Goal: Answer question/provide support: Share knowledge or assist other users

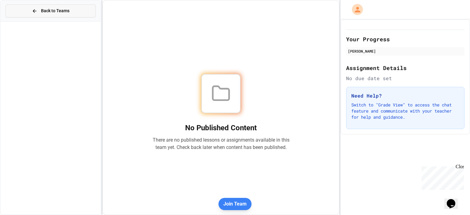
click at [54, 12] on span "Back to Teams" at bounding box center [55, 11] width 28 height 6
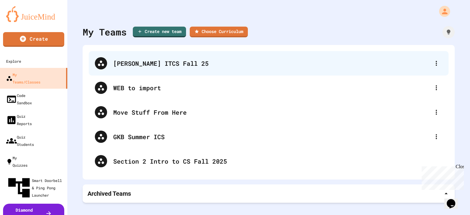
click at [137, 64] on div "[PERSON_NAME] ITCS Fall 25" at bounding box center [271, 63] width 317 height 9
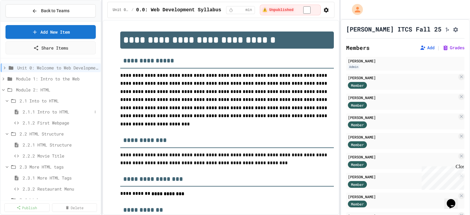
click at [50, 109] on span "2.1.1 Intro to HTML" at bounding box center [57, 112] width 69 height 6
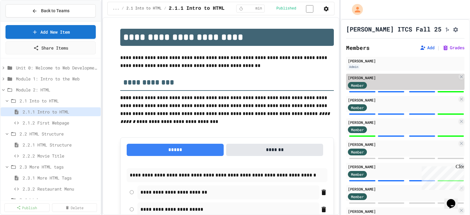
click at [399, 85] on div "Member" at bounding box center [402, 85] width 109 height 8
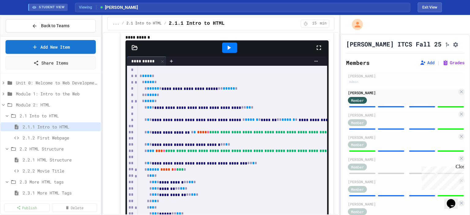
scroll to position [490, 0]
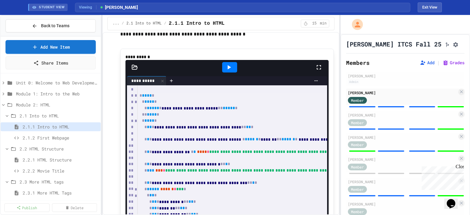
click at [225, 71] on icon at bounding box center [228, 67] width 7 height 7
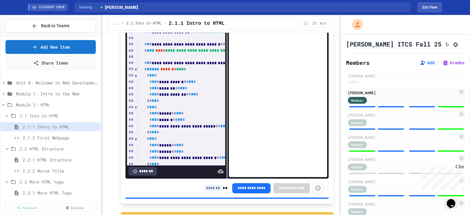
scroll to position [612, 0]
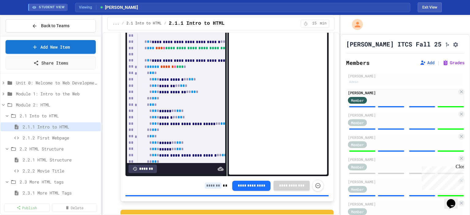
click at [205, 186] on input at bounding box center [213, 186] width 17 height 6
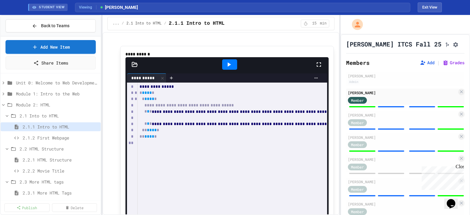
scroll to position [1285, 0]
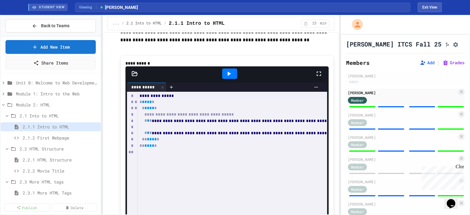
type input "*"
click at [225, 77] on icon at bounding box center [228, 73] width 7 height 7
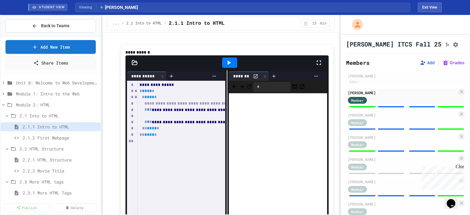
scroll to position [1316, 0]
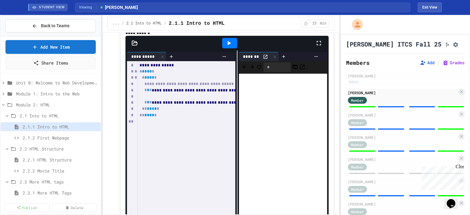
click at [232, 122] on div "**********" at bounding box center [226, 162] width 203 height 224
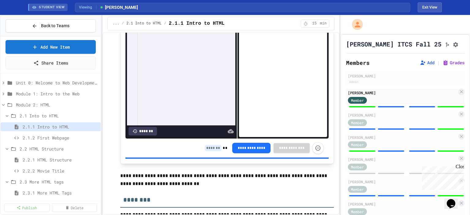
scroll to position [1469, 0]
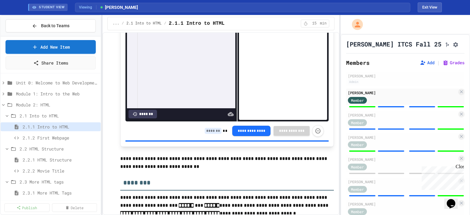
click at [205, 133] on input at bounding box center [213, 131] width 17 height 6
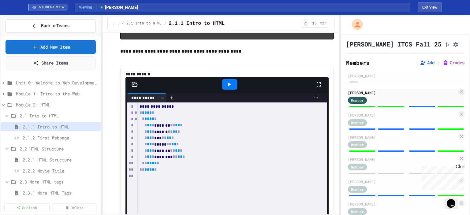
scroll to position [1959, 0]
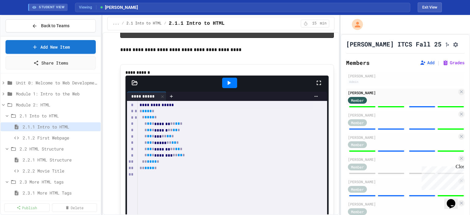
type input "*"
click at [225, 87] on icon at bounding box center [228, 82] width 7 height 7
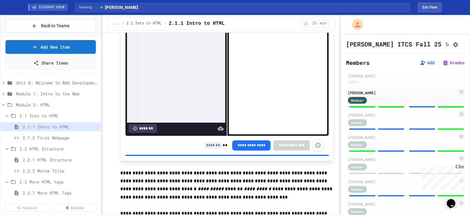
scroll to position [2142, 0]
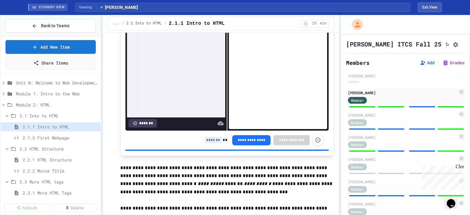
click at [205, 143] on input at bounding box center [213, 140] width 17 height 6
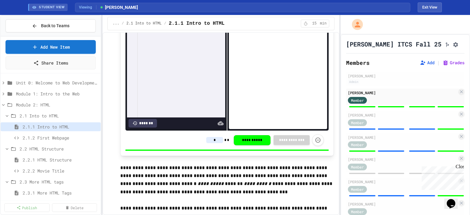
type input "*"
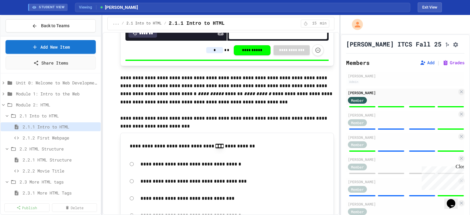
scroll to position [2234, 0]
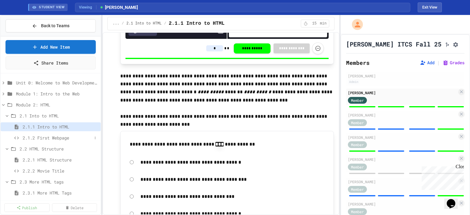
click at [53, 138] on span "2.1.2 First Webpage" at bounding box center [57, 138] width 69 height 6
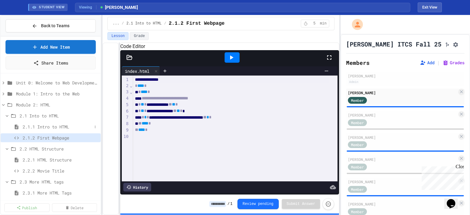
click at [36, 123] on div "2.1.1 Intro to HTML" at bounding box center [51, 126] width 100 height 9
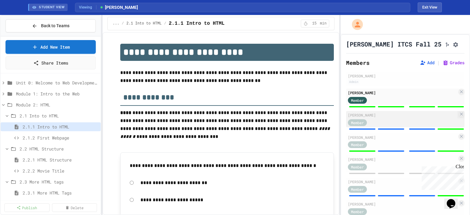
click at [365, 116] on div "[PERSON_NAME]" at bounding box center [402, 115] width 109 height 6
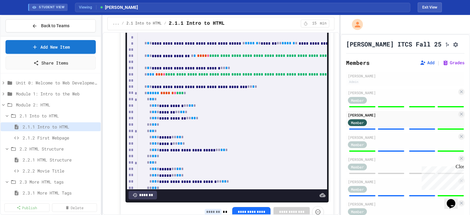
scroll to position [612, 0]
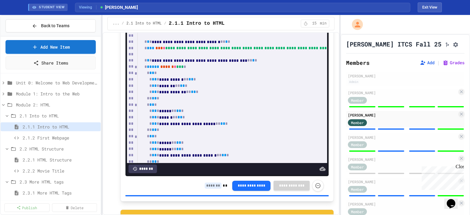
click at [209, 185] on input at bounding box center [213, 186] width 17 height 6
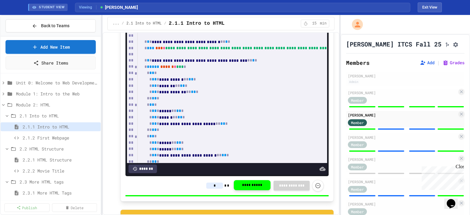
type input "*"
click at [238, 185] on button "**********" at bounding box center [252, 186] width 37 height 10
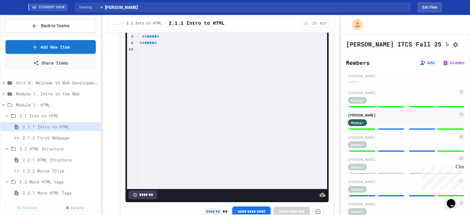
scroll to position [1408, 0]
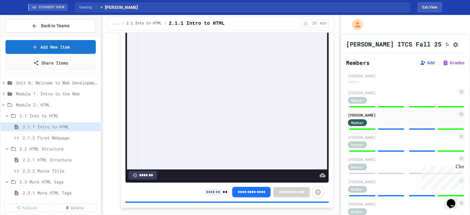
click at [205, 195] on input at bounding box center [213, 192] width 17 height 6
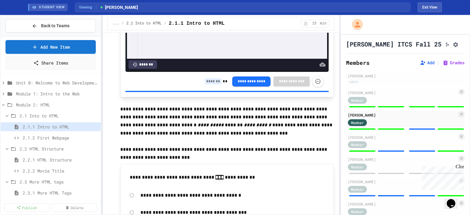
scroll to position [2203, 0]
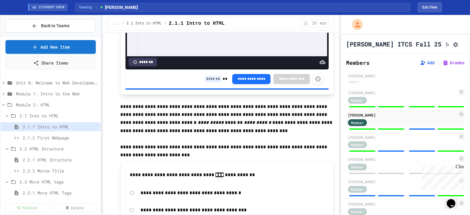
type input "*"
click at [207, 82] on input at bounding box center [213, 79] width 17 height 6
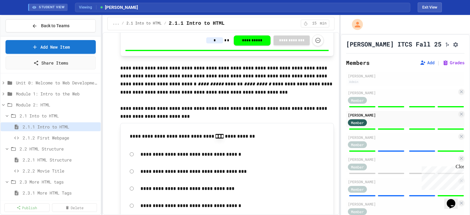
scroll to position [2265, 0]
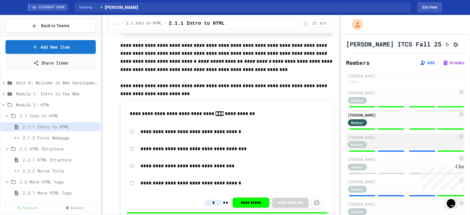
type input "*"
click at [374, 144] on div "Member" at bounding box center [363, 145] width 31 height 8
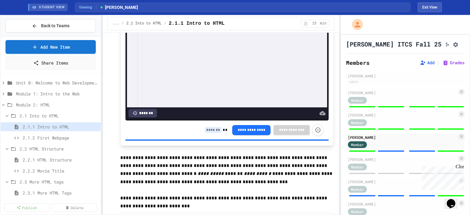
scroll to position [2098, 0]
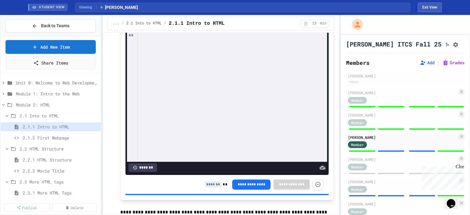
click at [210, 188] on input at bounding box center [213, 184] width 17 height 6
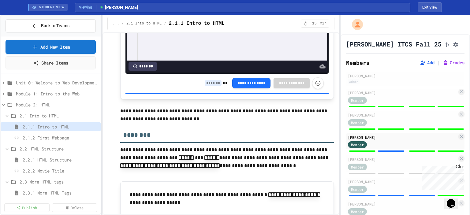
scroll to position [1516, 0]
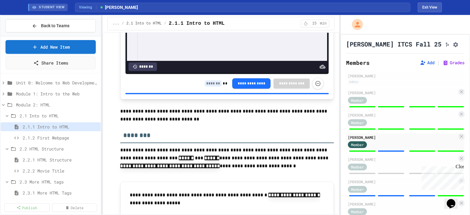
type input "*"
click at [206, 87] on input at bounding box center [213, 83] width 17 height 6
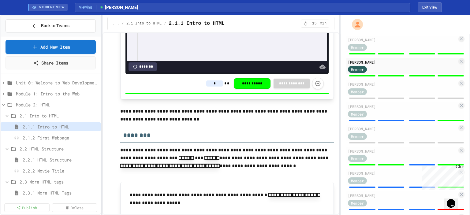
scroll to position [92, 0]
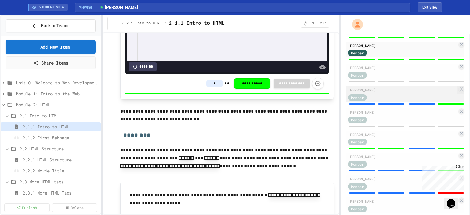
type input "*"
click at [360, 98] on span "Member" at bounding box center [357, 98] width 13 height 6
click at [381, 93] on div "[PERSON_NAME]" at bounding box center [402, 90] width 109 height 6
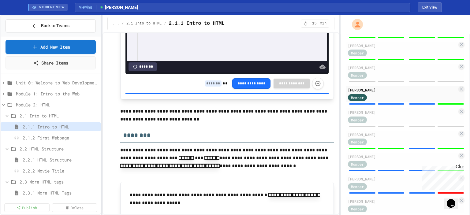
click at [207, 87] on input at bounding box center [213, 83] width 17 height 6
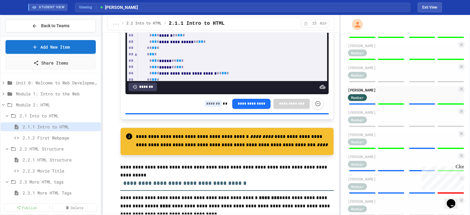
scroll to position [660, 0]
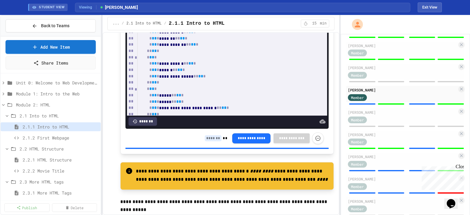
type input "*"
click at [210, 137] on input at bounding box center [213, 138] width 17 height 6
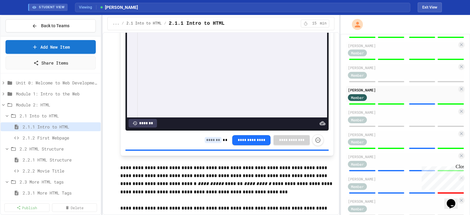
scroll to position [2159, 0]
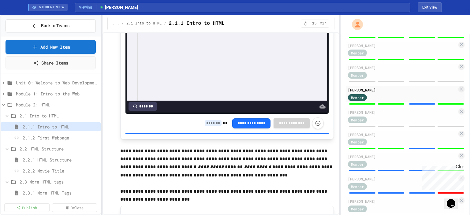
type input "*"
click at [209, 126] on input at bounding box center [213, 123] width 17 height 6
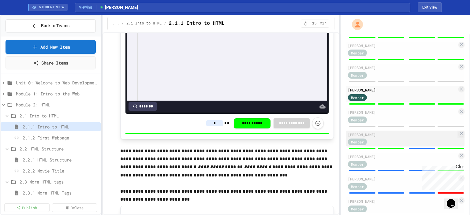
type input "*"
click at [373, 143] on div "Member" at bounding box center [363, 142] width 31 height 8
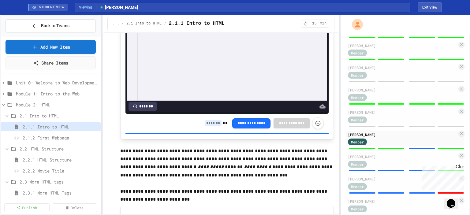
click at [209, 126] on input at bounding box center [213, 123] width 17 height 6
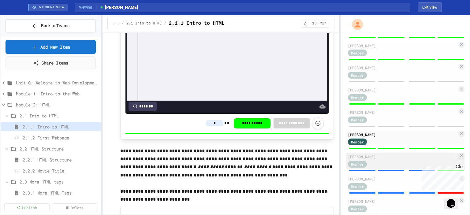
type input "*"
click at [354, 159] on div "[PERSON_NAME]" at bounding box center [402, 157] width 109 height 6
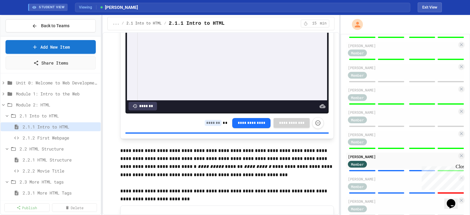
scroll to position [2159, 0]
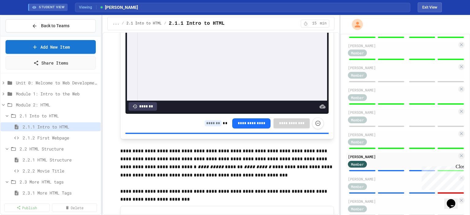
click at [207, 126] on input at bounding box center [213, 123] width 17 height 6
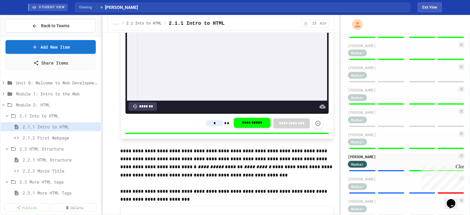
type input "*"
click at [250, 127] on button "**********" at bounding box center [252, 123] width 37 height 10
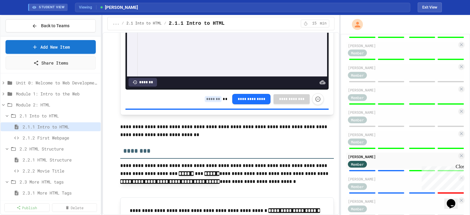
scroll to position [1486, 0]
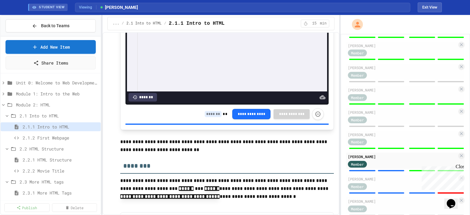
click at [207, 117] on input at bounding box center [213, 114] width 17 height 6
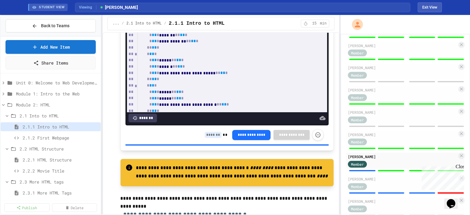
scroll to position [660, 0]
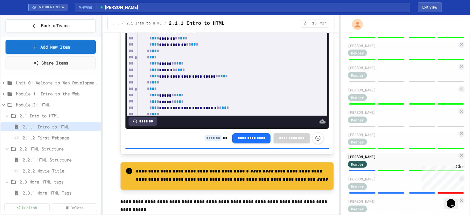
type input "*"
click at [210, 138] on input at bounding box center [213, 138] width 17 height 6
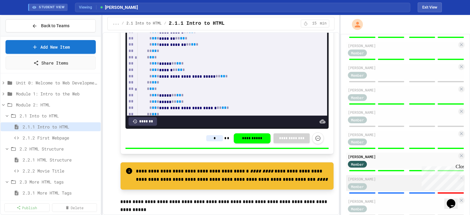
type input "*"
click at [375, 188] on div "Member" at bounding box center [363, 186] width 31 height 8
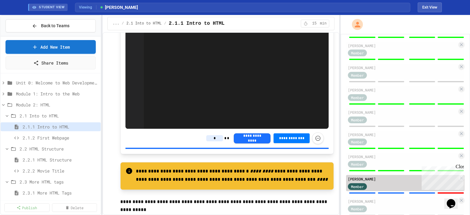
type input "*"
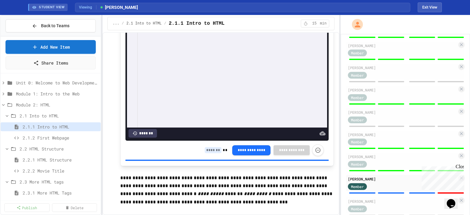
scroll to position [2128, 0]
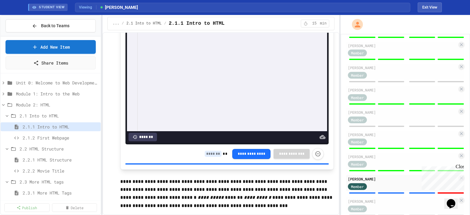
click at [205, 157] on input at bounding box center [213, 154] width 17 height 6
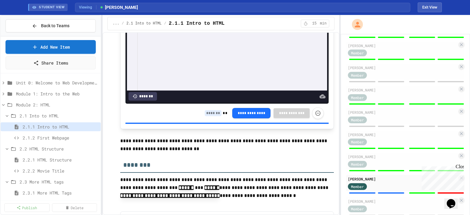
scroll to position [1486, 0]
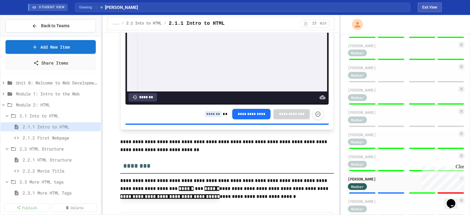
type input "*"
click at [208, 117] on input at bounding box center [213, 114] width 17 height 6
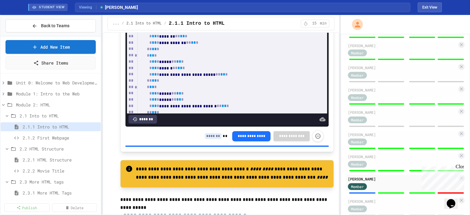
scroll to position [660, 0]
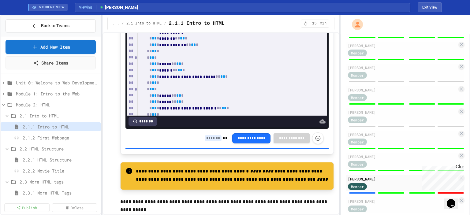
type input "*"
click at [205, 137] on input at bounding box center [213, 138] width 17 height 6
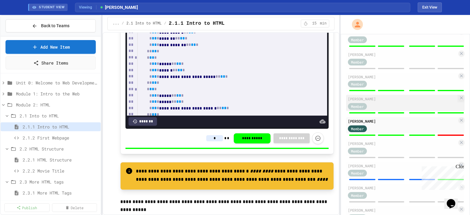
scroll to position [184, 0]
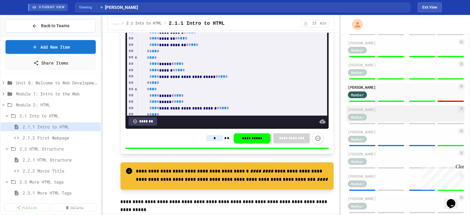
type input "*"
click at [380, 112] on div "[PERSON_NAME]" at bounding box center [402, 110] width 109 height 6
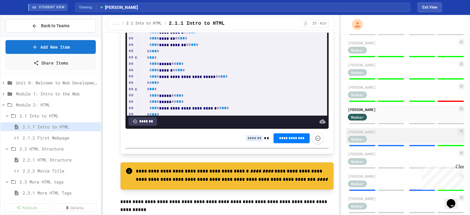
click at [377, 133] on div "[PERSON_NAME]" at bounding box center [402, 132] width 109 height 6
type input "*"
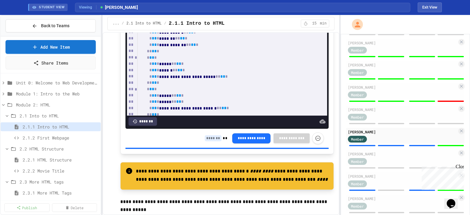
click at [207, 139] on input at bounding box center [213, 138] width 17 height 6
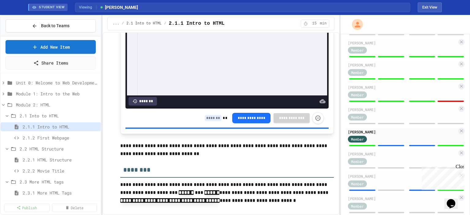
scroll to position [1486, 0]
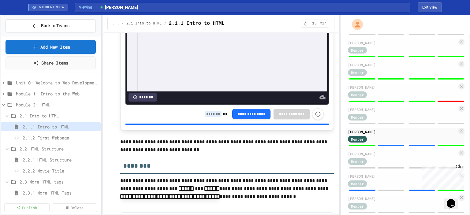
type input "*"
click at [207, 116] on input at bounding box center [213, 114] width 17 height 6
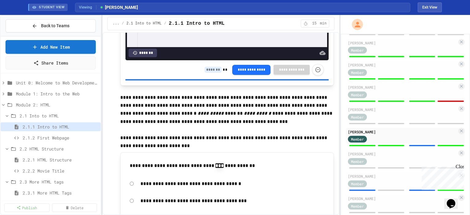
scroll to position [2220, 0]
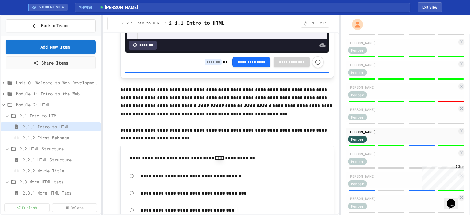
type input "*"
click at [209, 65] on input at bounding box center [213, 62] width 17 height 6
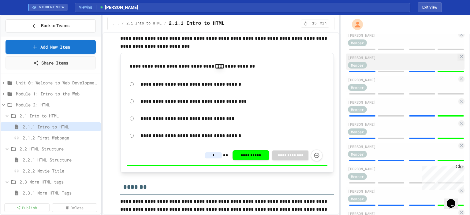
scroll to position [272, 0]
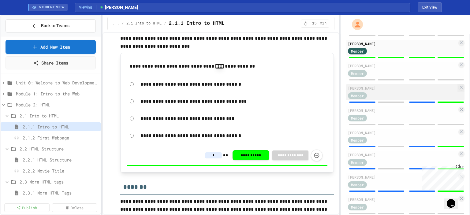
type input "*"
click at [362, 89] on div "[PERSON_NAME]" at bounding box center [402, 88] width 109 height 6
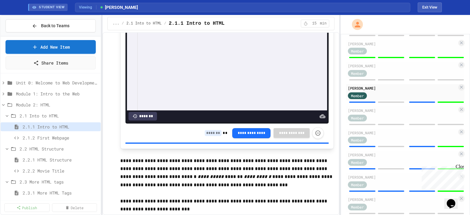
scroll to position [2128, 0]
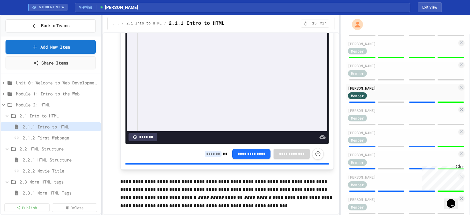
click at [205, 157] on input at bounding box center [213, 154] width 17 height 6
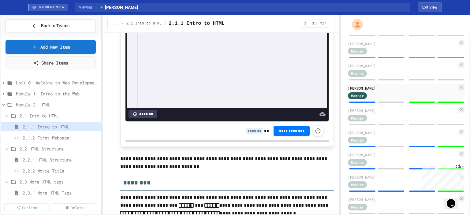
scroll to position [1455, 0]
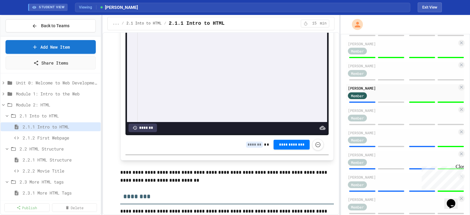
type input "*"
click at [247, 148] on input at bounding box center [254, 145] width 17 height 6
type input "*"
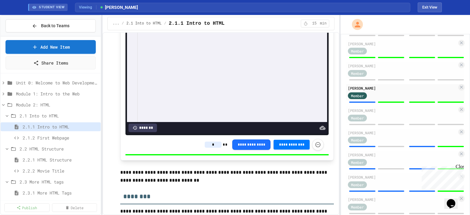
click at [214, 148] on input "*" at bounding box center [213, 145] width 17 height 6
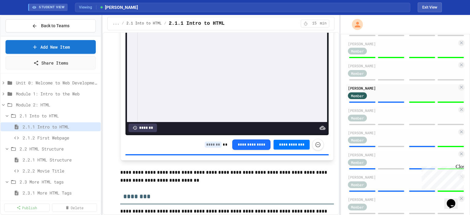
click at [208, 148] on input at bounding box center [213, 145] width 17 height 6
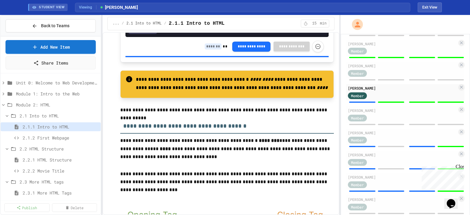
scroll to position [690, 0]
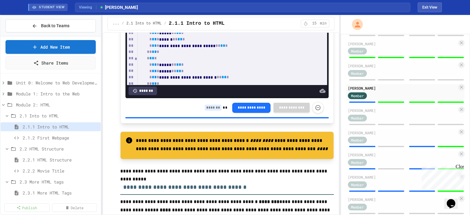
type input "*"
click at [207, 108] on input at bounding box center [213, 108] width 17 height 6
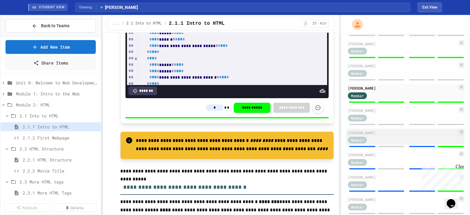
type input "*"
click at [380, 136] on div "[PERSON_NAME]" at bounding box center [402, 133] width 109 height 6
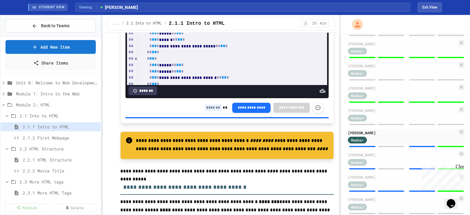
click at [208, 107] on input at bounding box center [213, 108] width 17 height 6
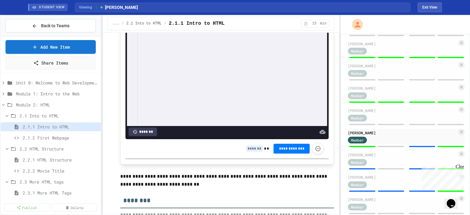
scroll to position [1455, 0]
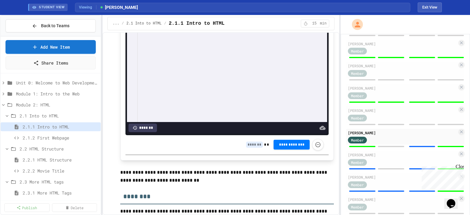
type input "*"
click at [248, 148] on input at bounding box center [254, 145] width 17 height 6
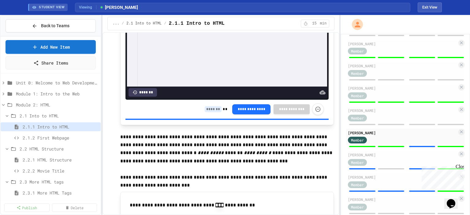
scroll to position [2190, 0]
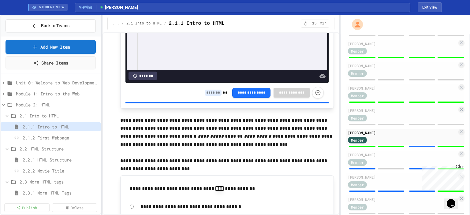
type input "*"
click at [207, 96] on input at bounding box center [213, 93] width 17 height 6
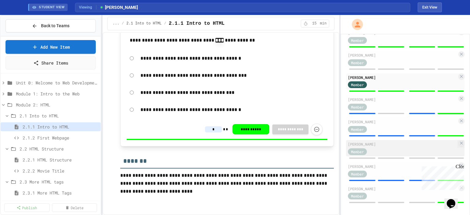
scroll to position [333, 0]
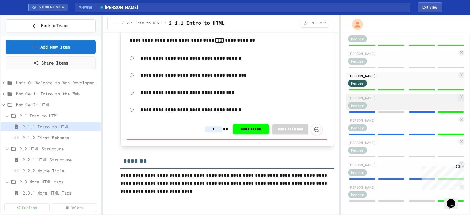
type input "*"
click at [374, 103] on div "Member" at bounding box center [363, 105] width 31 height 8
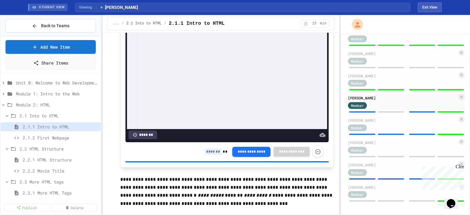
scroll to position [2128, 0]
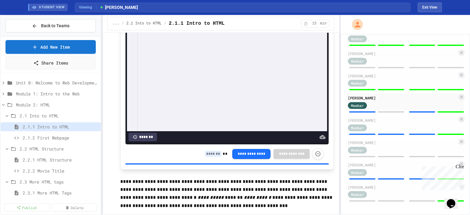
click at [209, 157] on input at bounding box center [213, 154] width 17 height 6
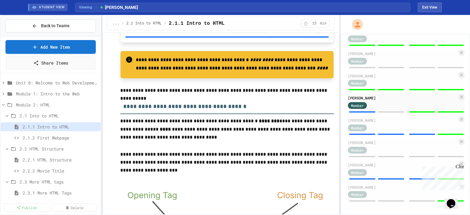
scroll to position [721, 0]
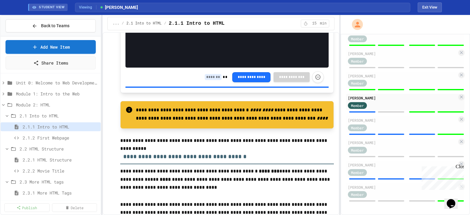
type input "*"
click at [206, 76] on input at bounding box center [213, 77] width 17 height 6
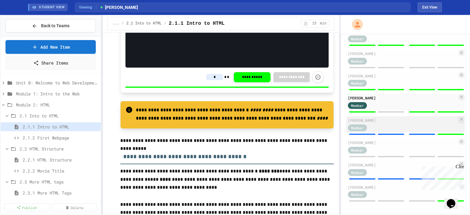
type input "*"
click at [373, 122] on div "[PERSON_NAME]" at bounding box center [402, 121] width 109 height 6
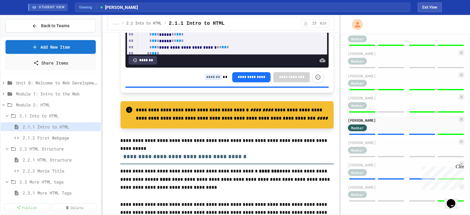
click at [205, 75] on input at bounding box center [213, 77] width 17 height 6
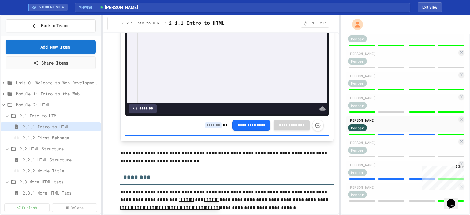
scroll to position [1486, 0]
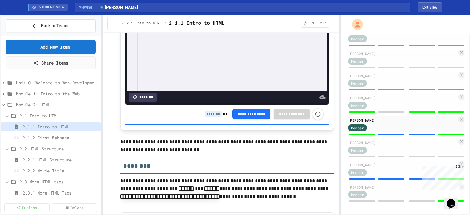
type input "*"
click at [207, 117] on input at bounding box center [213, 114] width 17 height 6
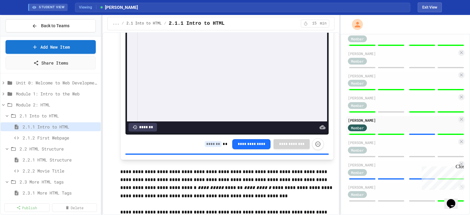
scroll to position [2159, 0]
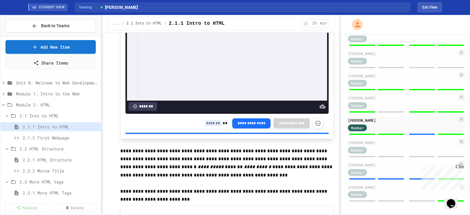
type input "*"
click at [205, 126] on input at bounding box center [213, 123] width 17 height 6
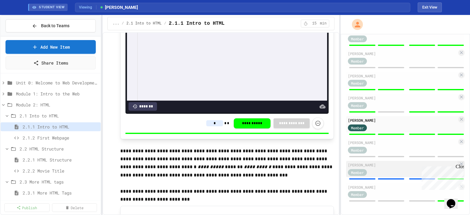
type input "*"
click at [359, 163] on div "[PERSON_NAME]" at bounding box center [402, 165] width 109 height 6
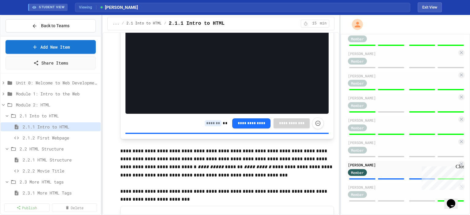
click at [206, 126] on input at bounding box center [213, 123] width 17 height 6
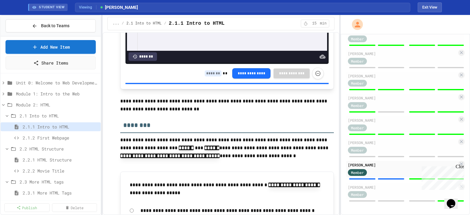
scroll to position [1455, 0]
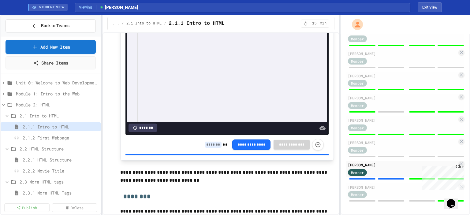
type input "*"
click at [209, 148] on input at bounding box center [213, 145] width 17 height 6
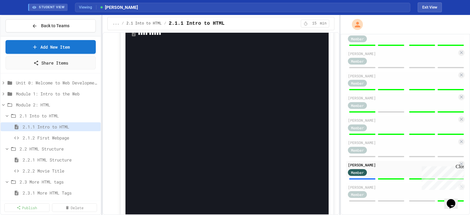
scroll to position [690, 0]
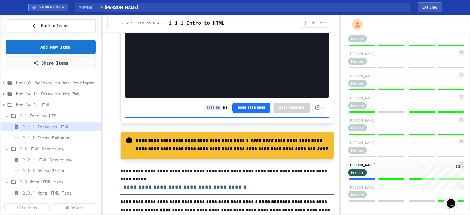
type input "*"
click at [207, 105] on input at bounding box center [213, 108] width 17 height 6
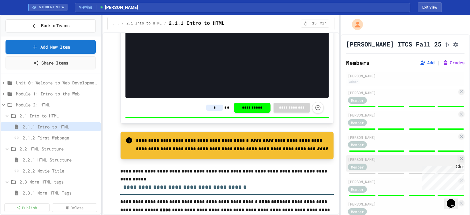
scroll to position [0, 0]
type input "*"
click at [30, 137] on span "2.1.2 First Webpage" at bounding box center [57, 138] width 69 height 6
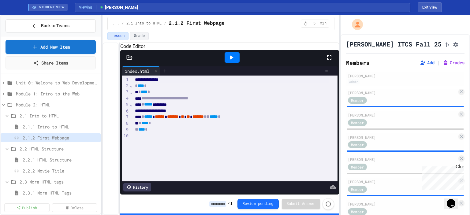
click at [136, 185] on div "History" at bounding box center [137, 187] width 28 height 9
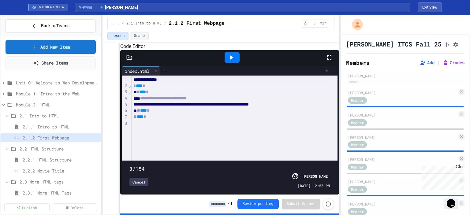
type input "*"
drag, startPoint x: 323, startPoint y: 154, endPoint x: 121, endPoint y: 157, distance: 201.4
click at [121, 157] on div "**********" at bounding box center [229, 130] width 219 height 130
click at [233, 61] on icon at bounding box center [231, 57] width 7 height 7
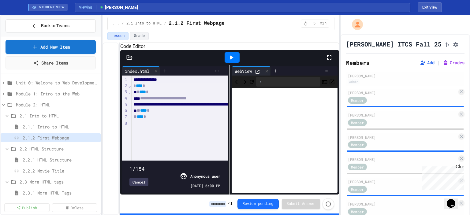
click at [265, 73] on icon at bounding box center [267, 71] width 4 height 4
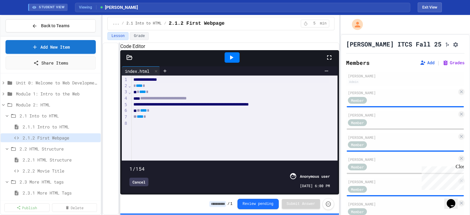
click at [136, 178] on div "Cancel" at bounding box center [138, 182] width 19 height 9
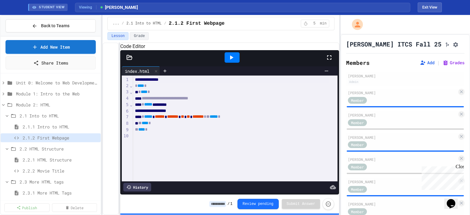
click at [234, 61] on icon at bounding box center [231, 57] width 7 height 7
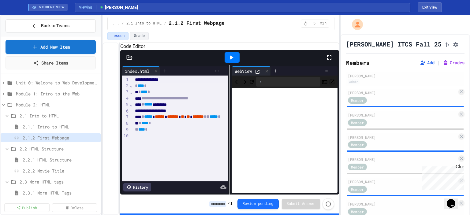
click at [234, 61] on icon at bounding box center [231, 57] width 7 height 7
click at [234, 63] on div "Stop" at bounding box center [232, 58] width 28 height 12
click at [386, 100] on div "Member" at bounding box center [402, 100] width 109 height 8
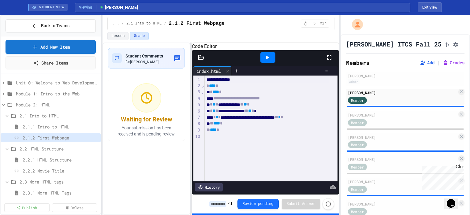
click at [192, 133] on div "**********" at bounding box center [221, 129] width 237 height 173
click at [115, 33] on button "Lesson" at bounding box center [117, 36] width 21 height 8
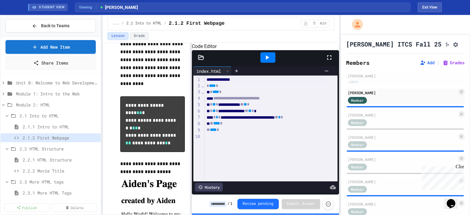
scroll to position [61, 0]
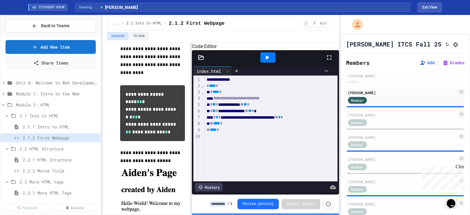
click at [268, 61] on icon at bounding box center [266, 57] width 7 height 7
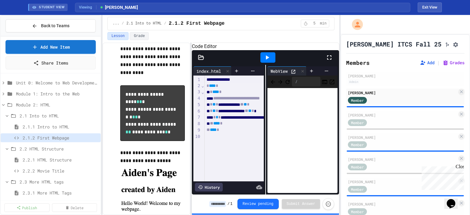
click at [268, 61] on icon at bounding box center [266, 57] width 7 height 7
click at [299, 76] on div at bounding box center [302, 71] width 7 height 9
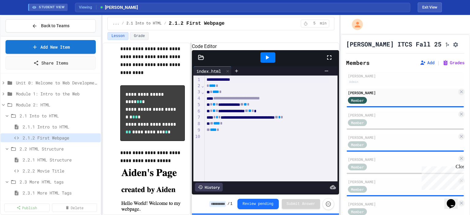
click at [220, 203] on input at bounding box center [217, 204] width 17 height 6
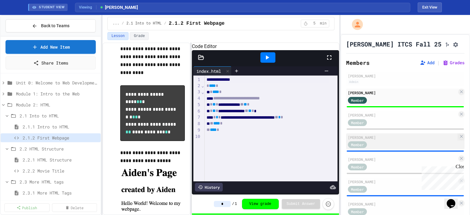
type input "*"
click at [387, 144] on div "Member" at bounding box center [402, 145] width 109 height 8
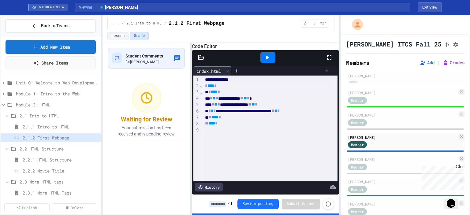
click at [263, 63] on div at bounding box center [267, 57] width 15 height 10
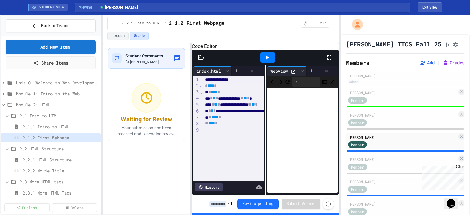
click at [223, 207] on input at bounding box center [217, 204] width 17 height 6
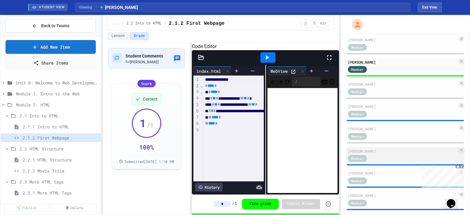
scroll to position [92, 0]
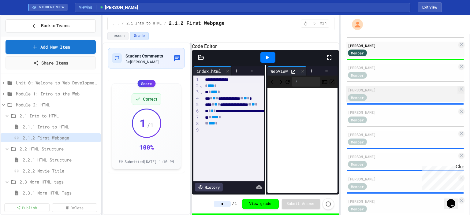
type input "*"
click at [377, 93] on div "[PERSON_NAME]" at bounding box center [402, 90] width 109 height 6
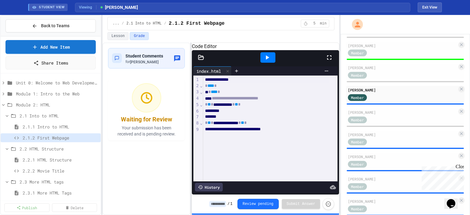
click at [267, 60] on icon at bounding box center [267, 57] width 3 height 4
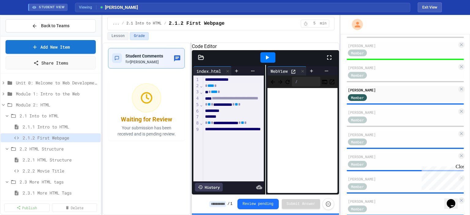
click at [164, 57] on div "Student Comments for [PERSON_NAME]" at bounding box center [146, 58] width 69 height 13
click at [301, 73] on icon at bounding box center [303, 71] width 4 height 4
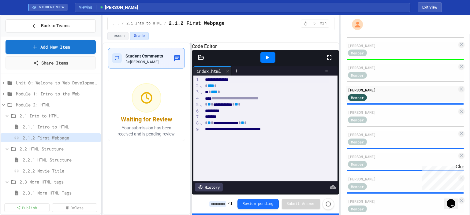
click at [175, 56] on icon "button" at bounding box center [177, 58] width 6 height 6
type textarea "**********"
drag, startPoint x: 259, startPoint y: 30, endPoint x: 261, endPoint y: 57, distance: 27.6
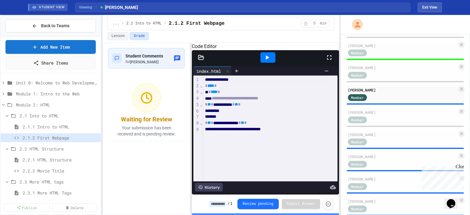
click at [117, 35] on button "Lesson" at bounding box center [117, 36] width 21 height 8
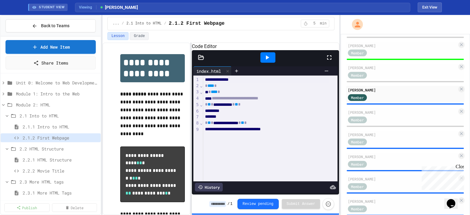
click at [235, 107] on span "*" at bounding box center [233, 104] width 2 height 4
click at [263, 61] on icon at bounding box center [266, 57] width 7 height 7
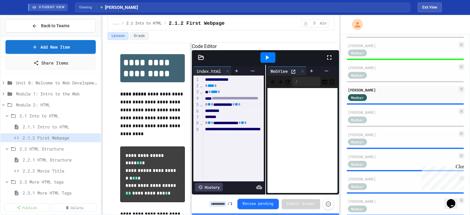
click at [263, 61] on icon at bounding box center [266, 57] width 7 height 7
click at [252, 42] on div "Lesson Grade" at bounding box center [221, 37] width 237 height 10
click at [136, 35] on button "Grade" at bounding box center [139, 36] width 19 height 8
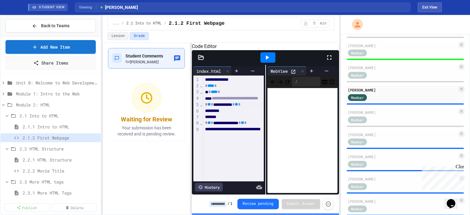
click at [138, 60] on span "[PERSON_NAME]" at bounding box center [144, 62] width 28 height 4
type textarea "**********"
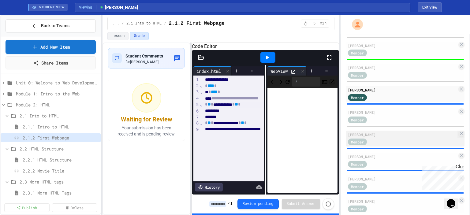
click at [413, 137] on div "[PERSON_NAME]" at bounding box center [402, 135] width 109 height 6
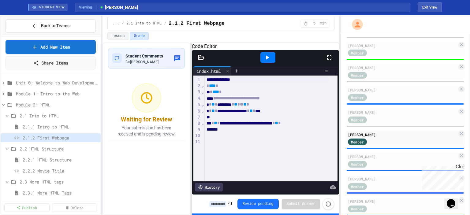
click at [263, 63] on div at bounding box center [267, 57] width 15 height 10
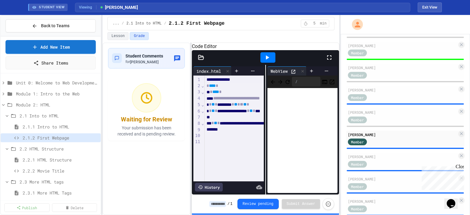
click at [302, 73] on icon at bounding box center [303, 71] width 4 height 4
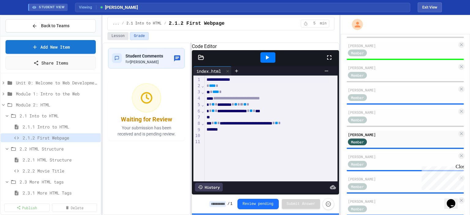
click at [112, 36] on button "Lesson" at bounding box center [117, 36] width 21 height 8
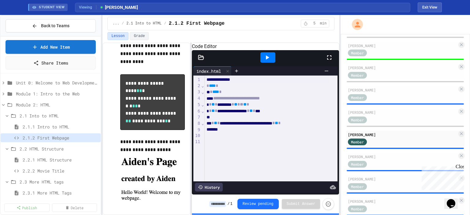
scroll to position [92, 0]
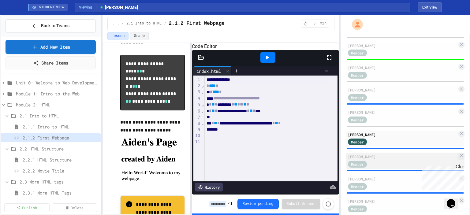
click at [379, 164] on div "Member" at bounding box center [402, 164] width 109 height 8
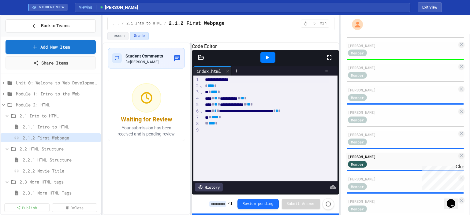
click at [266, 61] on icon at bounding box center [266, 57] width 7 height 7
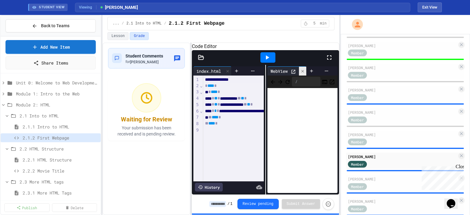
click at [301, 73] on icon at bounding box center [303, 71] width 4 height 4
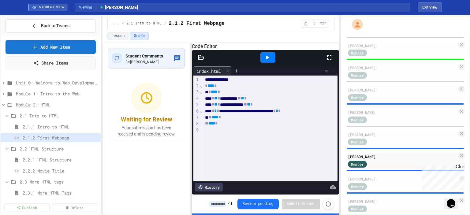
click at [224, 205] on input at bounding box center [217, 204] width 17 height 6
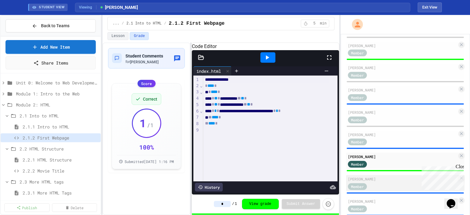
type input "*"
click at [368, 180] on div "[PERSON_NAME]" at bounding box center [402, 179] width 109 height 6
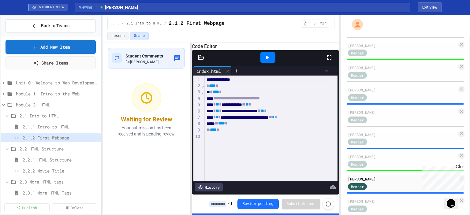
click at [267, 60] on icon at bounding box center [267, 57] width 3 height 4
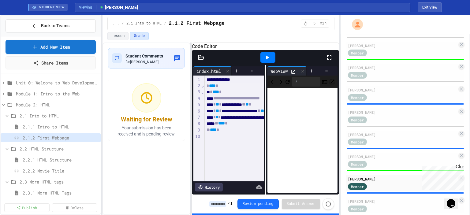
click at [267, 60] on icon at bounding box center [267, 57] width 3 height 4
click at [136, 62] on span "[PERSON_NAME]" at bounding box center [144, 62] width 28 height 4
type textarea "**********"
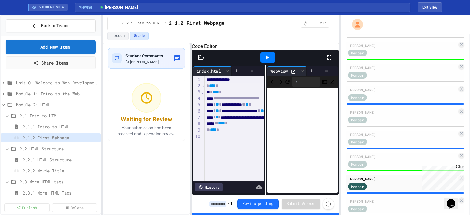
click at [387, 141] on div "Member" at bounding box center [402, 142] width 109 height 8
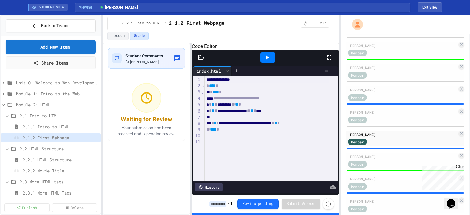
click at [219, 201] on input at bounding box center [217, 204] width 17 height 6
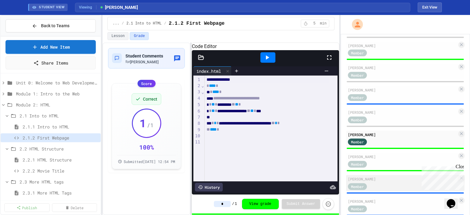
type input "*"
click at [385, 182] on div "[PERSON_NAME]" at bounding box center [402, 179] width 109 height 6
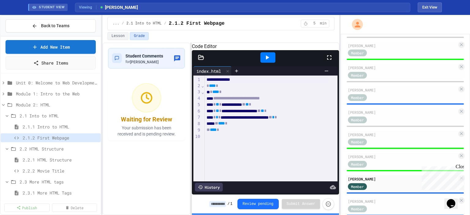
click at [220, 206] on input at bounding box center [217, 204] width 17 height 6
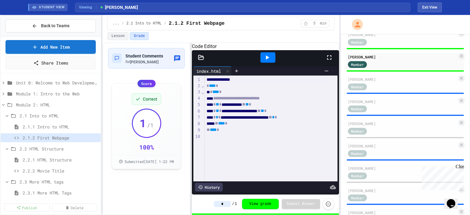
scroll to position [214, 0]
type input "*"
click at [367, 82] on div "[PERSON_NAME]" at bounding box center [402, 79] width 109 height 6
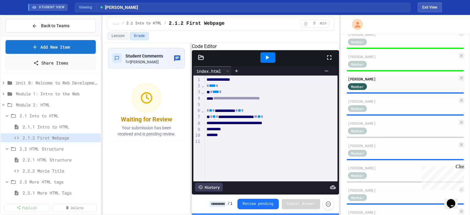
click at [266, 61] on icon at bounding box center [266, 57] width 7 height 7
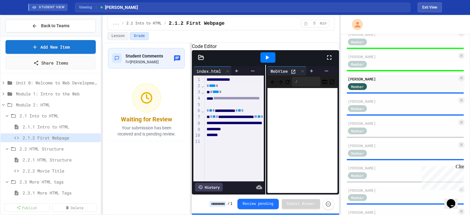
click at [266, 61] on icon at bounding box center [266, 57] width 7 height 7
click at [301, 73] on icon at bounding box center [303, 71] width 4 height 4
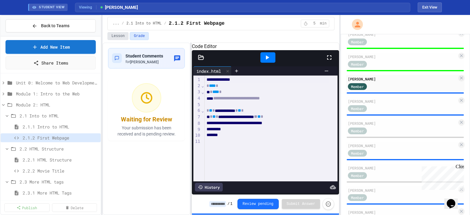
click at [110, 35] on button "Lesson" at bounding box center [117, 36] width 21 height 8
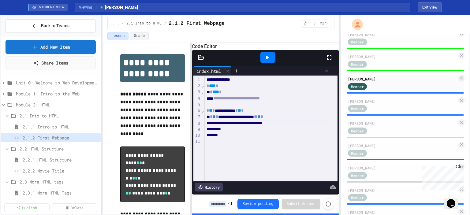
click at [208, 126] on div "**********" at bounding box center [267, 123] width 125 height 6
click at [401, 110] on div "Member" at bounding box center [402, 109] width 109 height 8
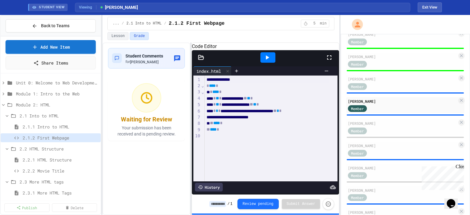
click at [268, 61] on icon at bounding box center [266, 57] width 7 height 7
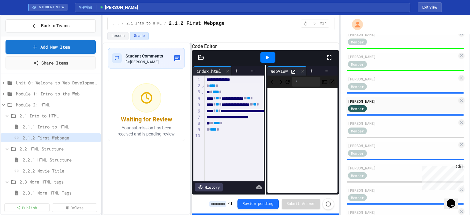
click at [226, 203] on input at bounding box center [217, 204] width 17 height 6
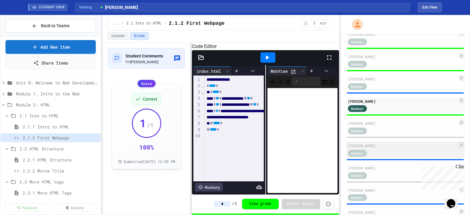
type input "*"
click at [374, 155] on div "Member" at bounding box center [363, 153] width 31 height 8
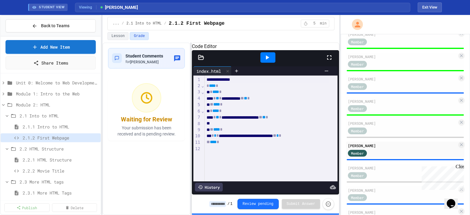
click at [224, 208] on div "/ 1 Review pending Submit Answer" at bounding box center [271, 204] width 125 height 12
click at [223, 204] on input at bounding box center [217, 204] width 17 height 6
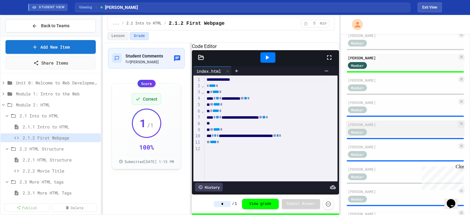
scroll to position [306, 0]
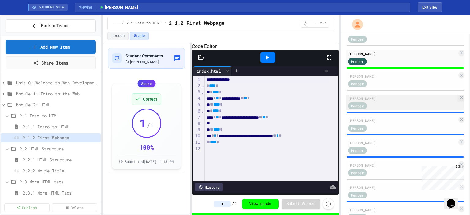
type input "*"
click at [378, 107] on div "Member" at bounding box center [363, 106] width 31 height 8
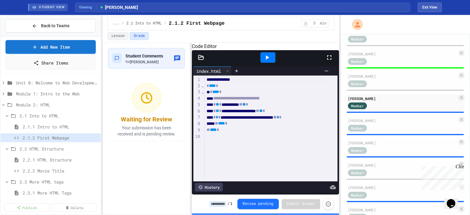
click at [217, 204] on input at bounding box center [217, 204] width 17 height 6
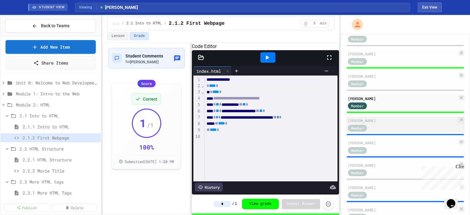
type input "*"
click at [374, 132] on div "Member" at bounding box center [363, 128] width 31 height 8
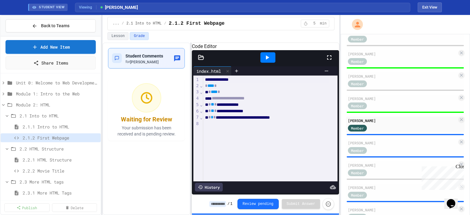
click at [148, 56] on span "Student Comments" at bounding box center [144, 56] width 38 height 5
type textarea "**********"
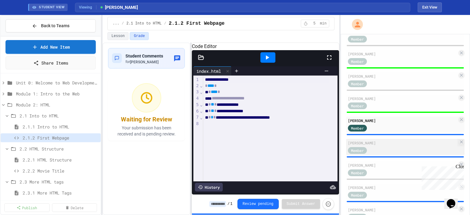
click at [397, 154] on div "Member" at bounding box center [402, 150] width 109 height 8
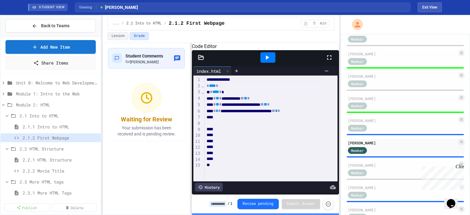
click at [218, 206] on input at bounding box center [217, 204] width 17 height 6
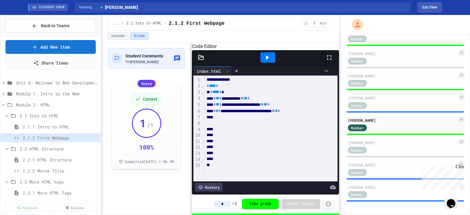
scroll to position [333, 0]
type input "*"
click at [399, 163] on div "[PERSON_NAME]" at bounding box center [402, 165] width 109 height 6
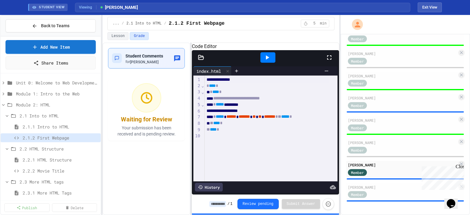
click at [149, 58] on span "Student Comments" at bounding box center [144, 56] width 38 height 5
click at [267, 60] on icon at bounding box center [267, 57] width 3 height 4
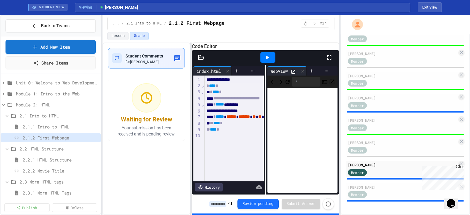
click at [151, 54] on span "Student Comments" at bounding box center [144, 56] width 38 height 5
click at [169, 56] on div "Student Comments for [PERSON_NAME]" at bounding box center [146, 58] width 69 height 13
drag, startPoint x: 275, startPoint y: 179, endPoint x: 253, endPoint y: 181, distance: 21.5
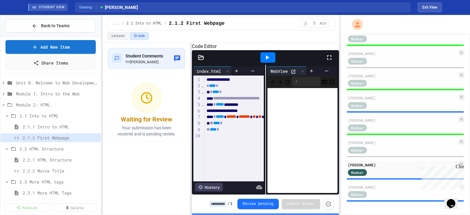
paste textarea "**********"
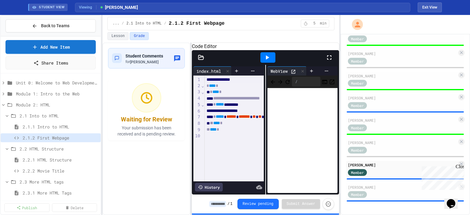
paste textarea "**********"
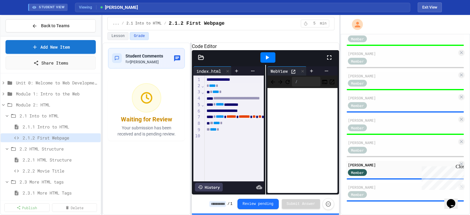
type textarea "**********"
click at [384, 193] on div "Member" at bounding box center [402, 195] width 109 height 8
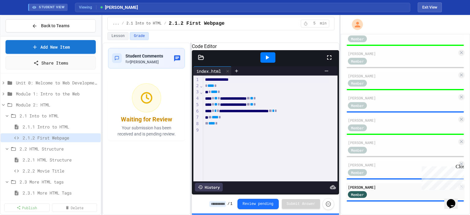
click at [226, 203] on input at bounding box center [217, 204] width 17 height 6
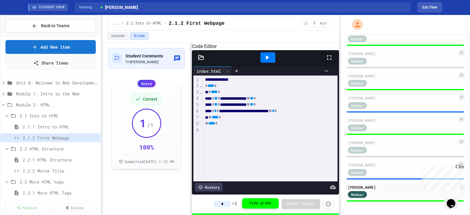
type input "*"
click at [262, 205] on button "View grade" at bounding box center [260, 203] width 37 height 10
click at [50, 159] on span "2.2.1 HTML Structure" at bounding box center [57, 160] width 69 height 6
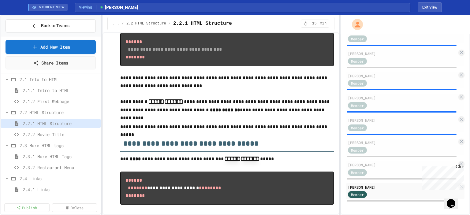
scroll to position [50, 0]
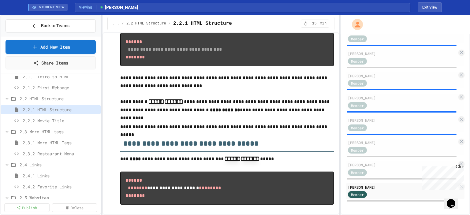
click at [49, 118] on span "2.2.2 Movie Title" at bounding box center [61, 121] width 76 height 6
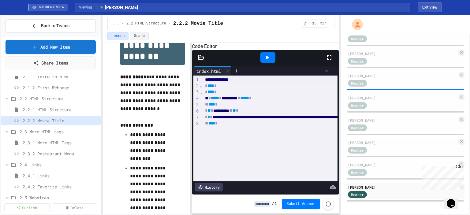
scroll to position [31, 0]
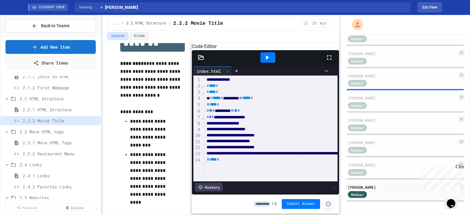
scroll to position [4, 0]
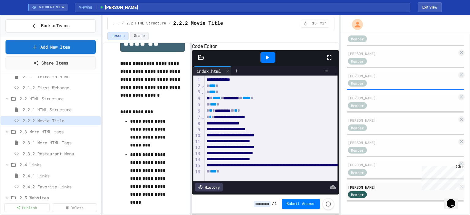
scroll to position [16, 0]
click at [269, 162] on div "**********" at bounding box center [451, 165] width 492 height 6
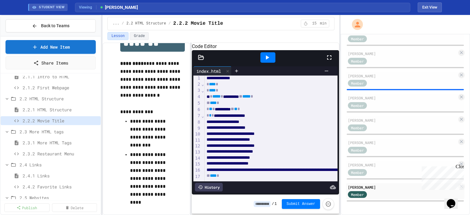
click at [278, 167] on div "**********" at bounding box center [422, 170] width 434 height 6
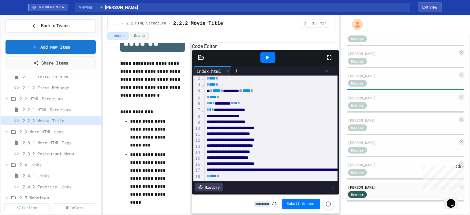
scroll to position [28, 0]
click at [279, 167] on div "**********" at bounding box center [387, 170] width 365 height 6
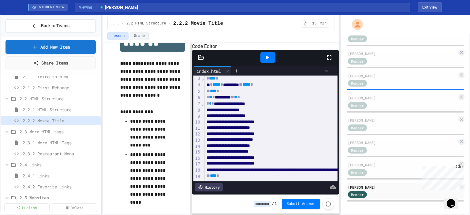
click at [286, 167] on div "**********" at bounding box center [353, 170] width 297 height 6
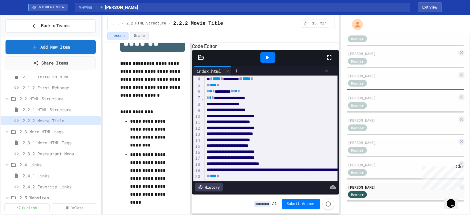
scroll to position [40, 0]
click at [283, 167] on div "**********" at bounding box center [316, 170] width 222 height 6
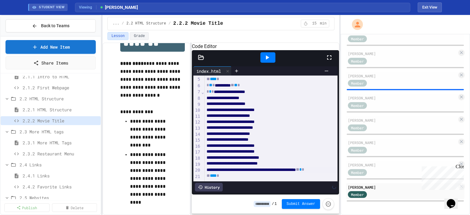
scroll to position [46, 0]
click at [279, 167] on div "**********" at bounding box center [279, 170] width 148 height 6
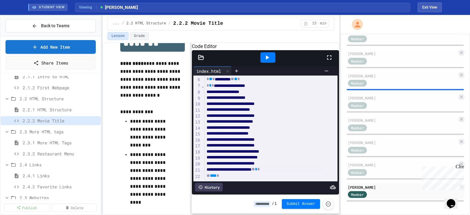
scroll to position [48, 0]
click at [265, 61] on icon at bounding box center [266, 57] width 7 height 7
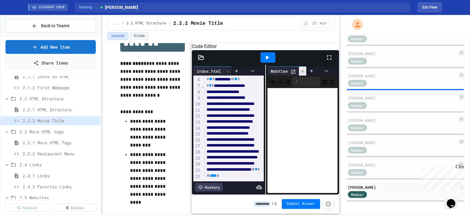
click at [301, 73] on icon at bounding box center [303, 71] width 4 height 4
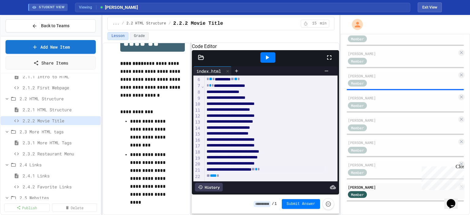
click at [260, 206] on input at bounding box center [262, 204] width 17 height 6
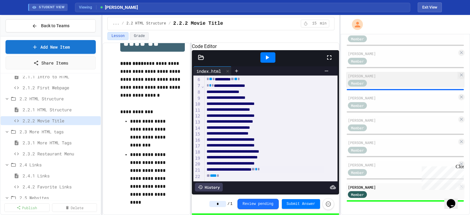
type input "*"
click at [390, 81] on div "Member" at bounding box center [402, 83] width 109 height 8
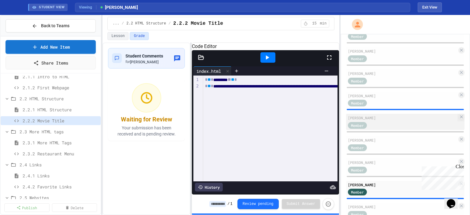
scroll to position [241, 0]
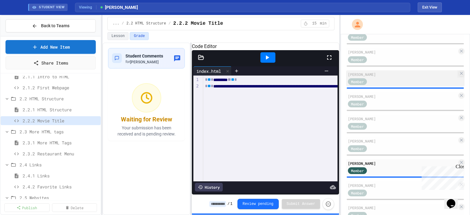
click at [376, 84] on div "Member" at bounding box center [363, 82] width 31 height 8
